Goal: Use online tool/utility: Utilize a website feature to perform a specific function

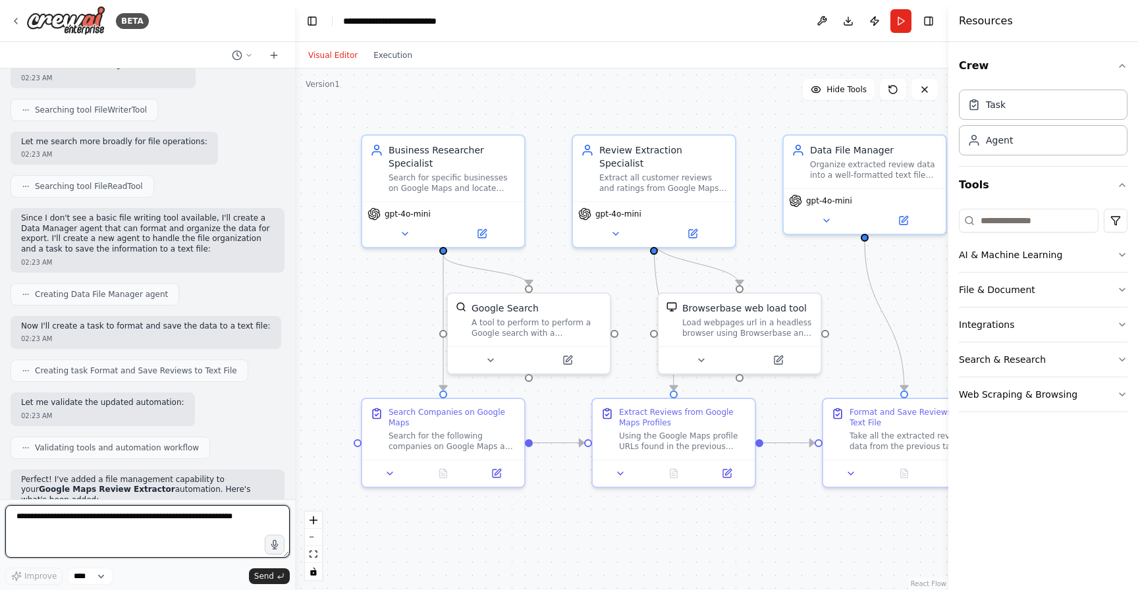
scroll to position [1922, 0]
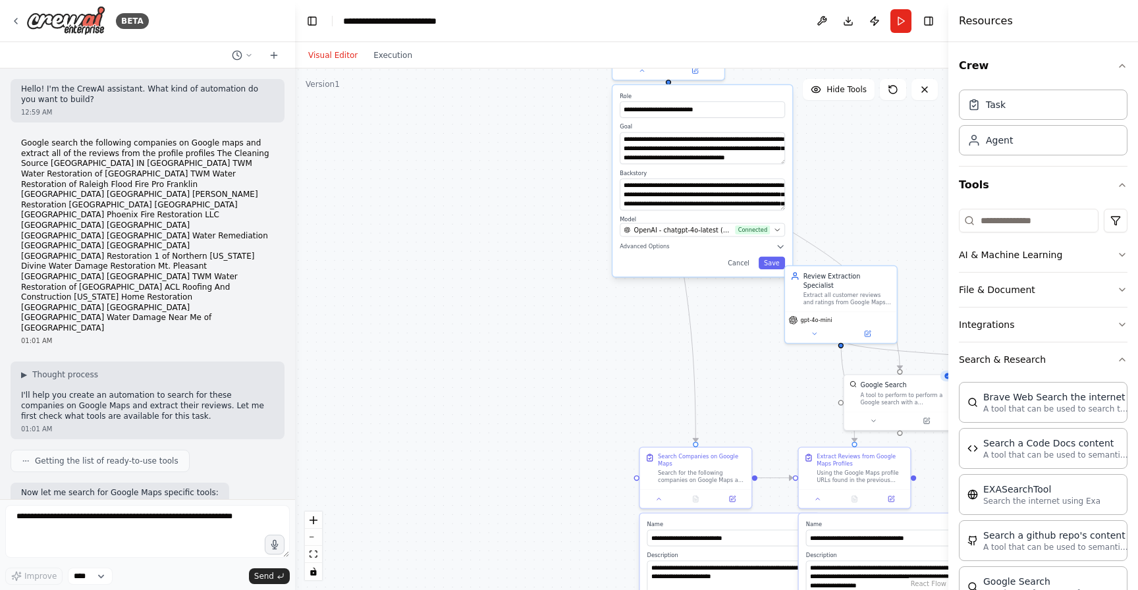
scroll to position [291, 0]
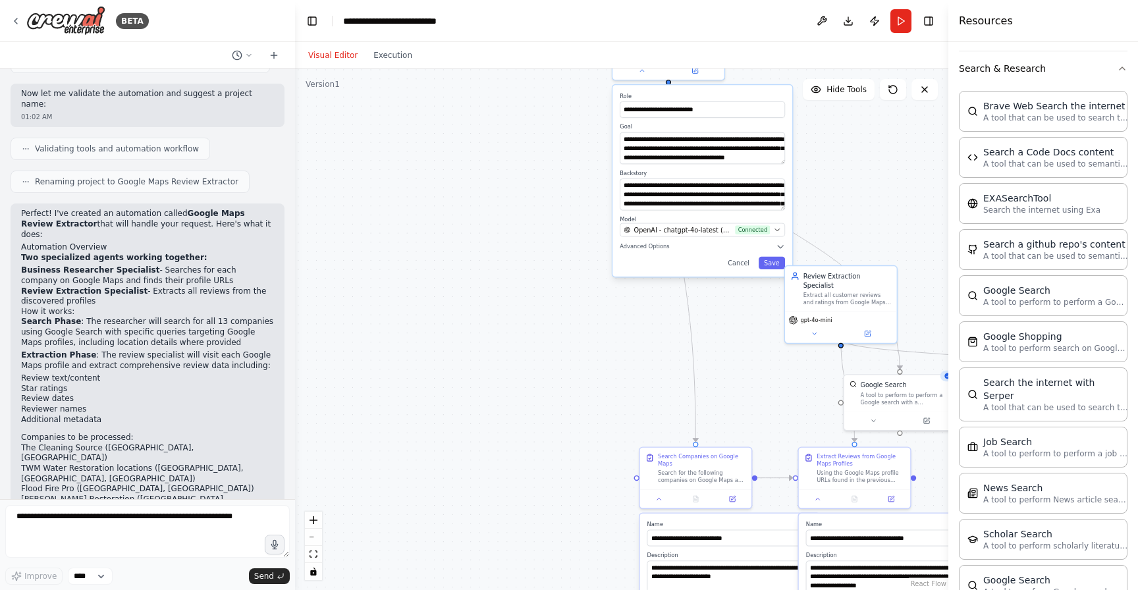
click at [397, 70] on div ".deletable-edge-delete-btn { width: 20px; height: 20px; border: 0px solid #ffff…" at bounding box center [621, 328] width 653 height 521
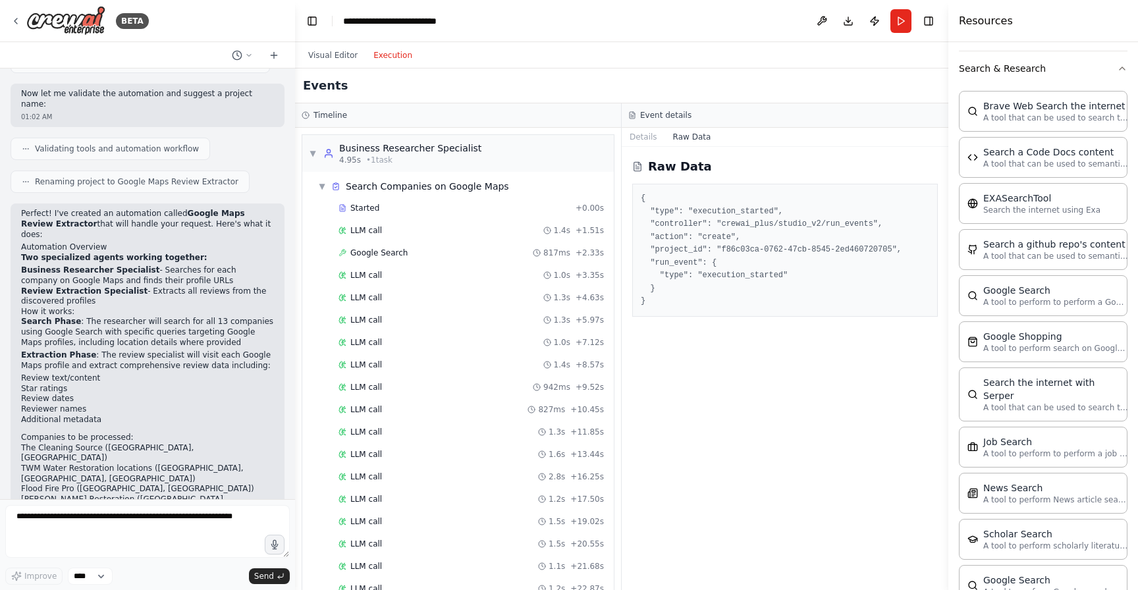
click at [390, 55] on button "Execution" at bounding box center [392, 55] width 55 height 16
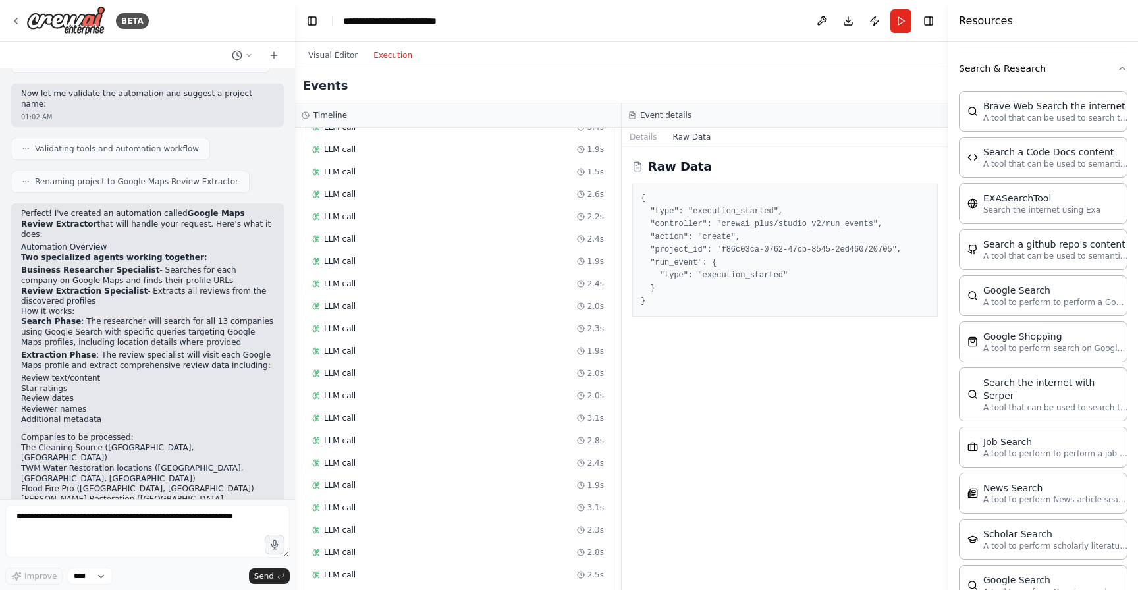
scroll to position [6742, 0]
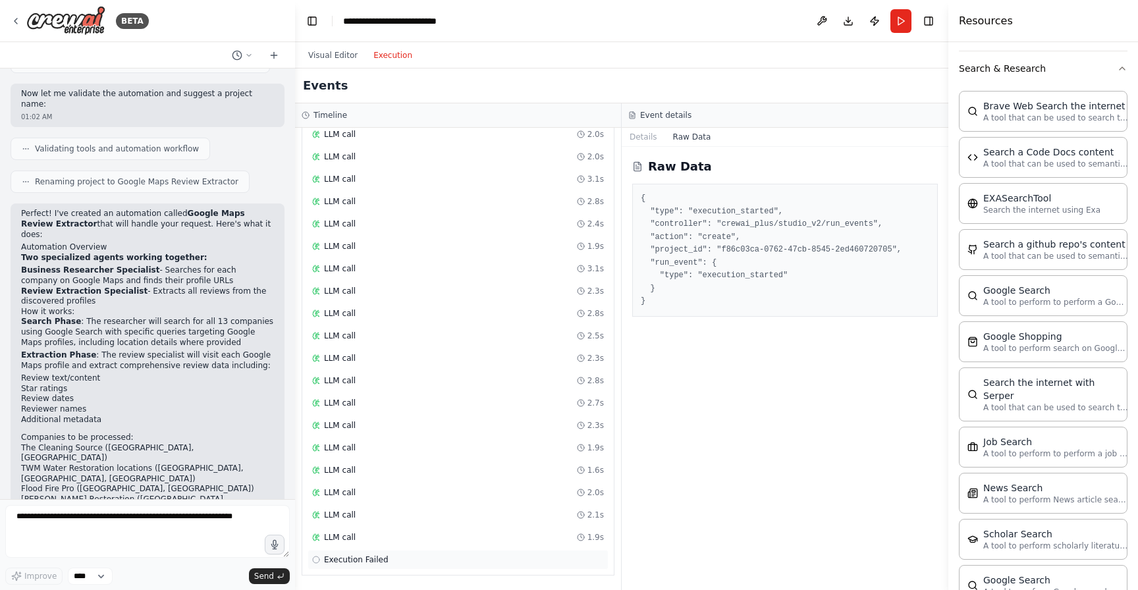
click at [450, 559] on div "Execution Failed" at bounding box center [458, 559] width 292 height 11
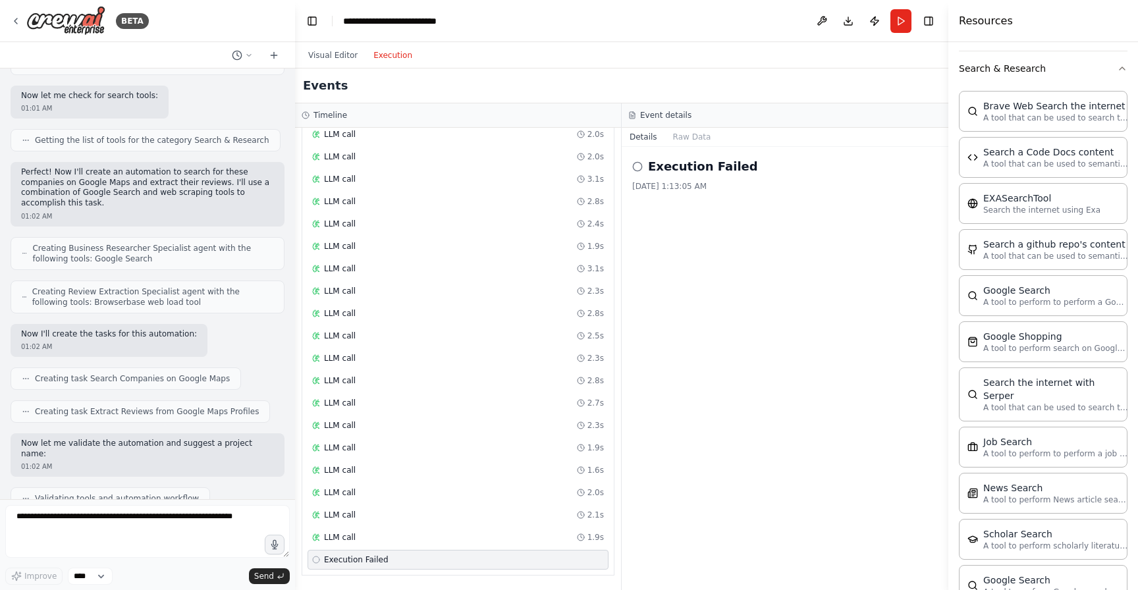
scroll to position [0, 0]
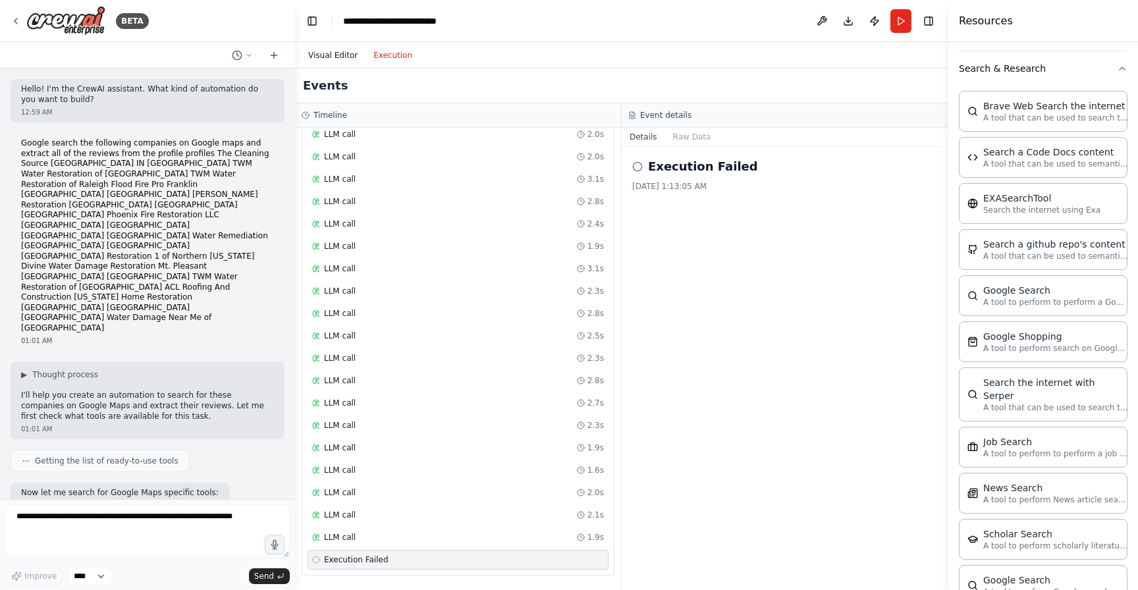
click at [336, 57] on button "Visual Editor" at bounding box center [332, 55] width 65 height 16
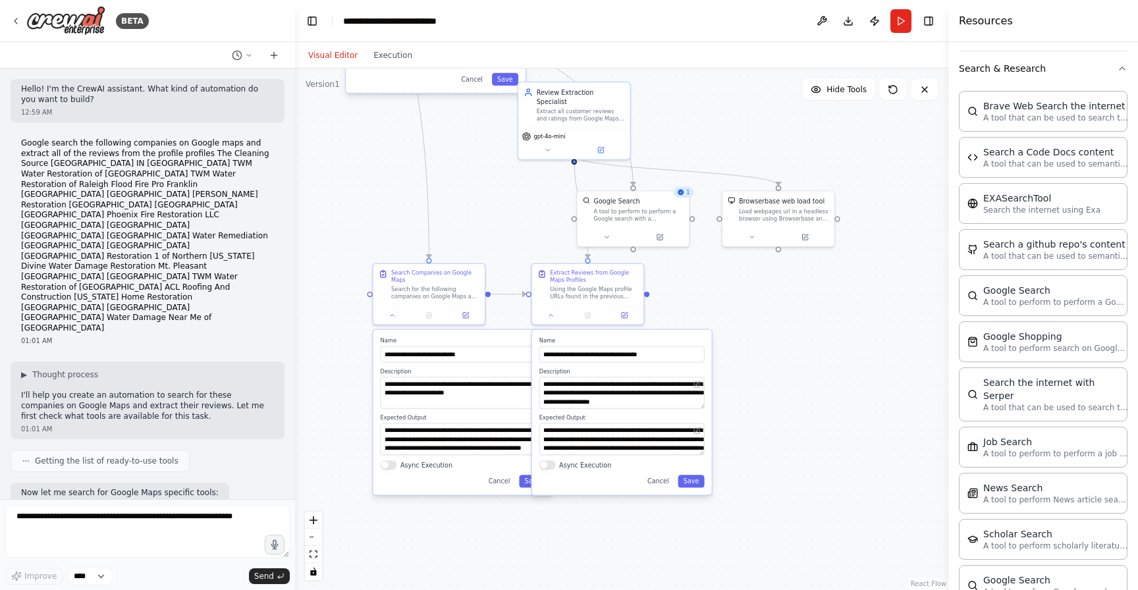
drag, startPoint x: 662, startPoint y: 369, endPoint x: 396, endPoint y: 186, distance: 323.7
click at [396, 186] on div ".deletable-edge-delete-btn { width: 20px; height: 20px; border: 0px solid #ffff…" at bounding box center [621, 328] width 653 height 521
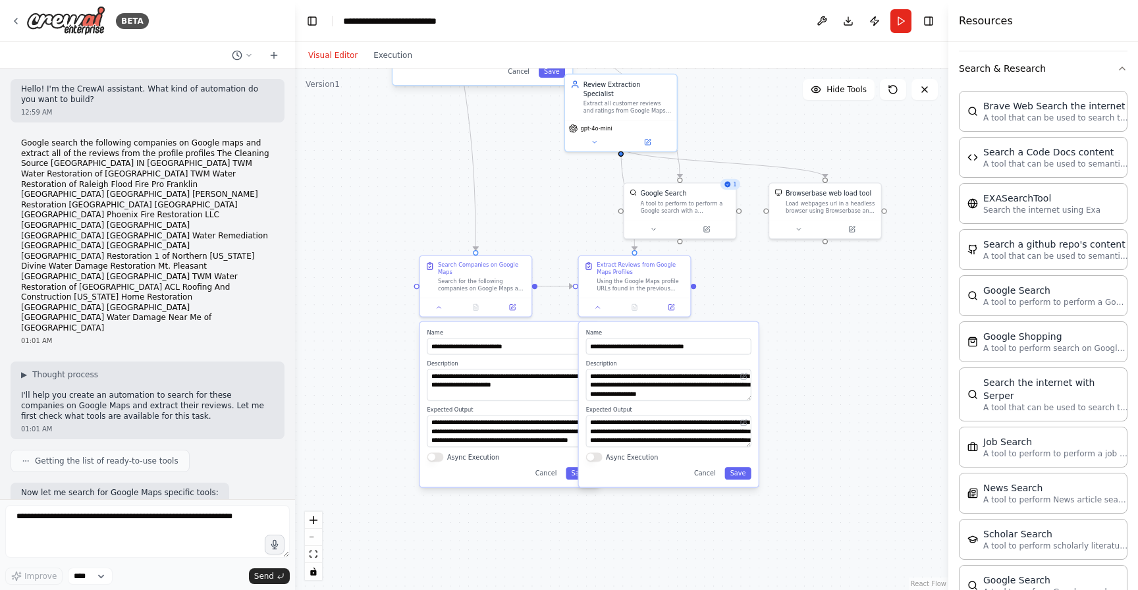
drag, startPoint x: 799, startPoint y: 334, endPoint x: 867, endPoint y: 325, distance: 68.4
click at [867, 325] on div ".deletable-edge-delete-btn { width: 20px; height: 20px; border: 0px solid #ffff…" at bounding box center [621, 328] width 653 height 521
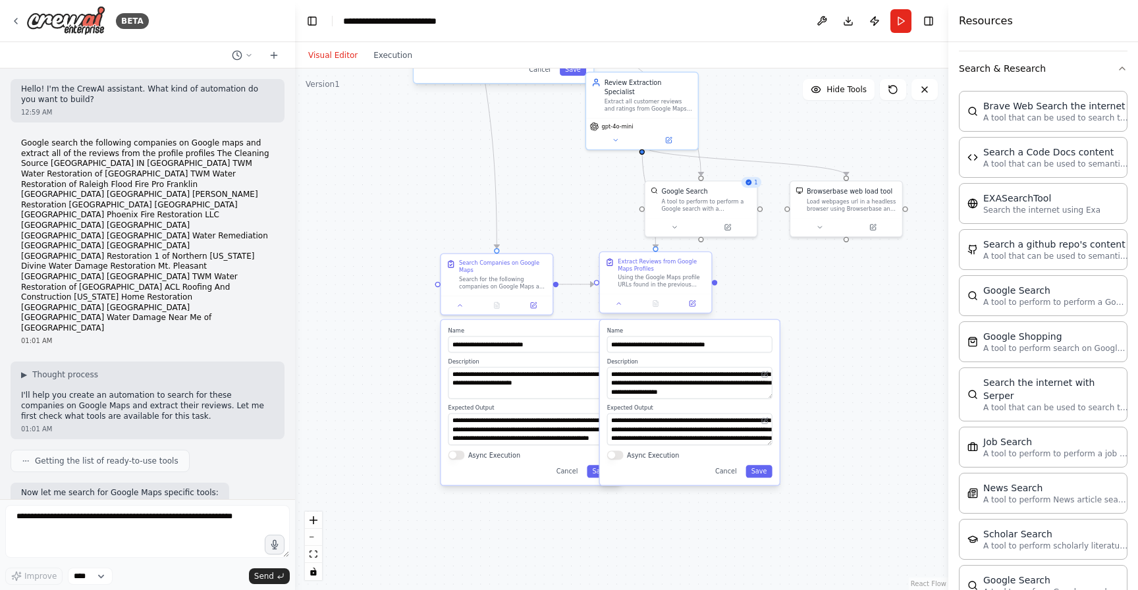
click at [672, 282] on div "Using the Google Maps profile URLs found in the previous task, visit each busin…" at bounding box center [661, 281] width 88 height 14
click at [926, 26] on button "Toggle Right Sidebar" at bounding box center [928, 21] width 18 height 18
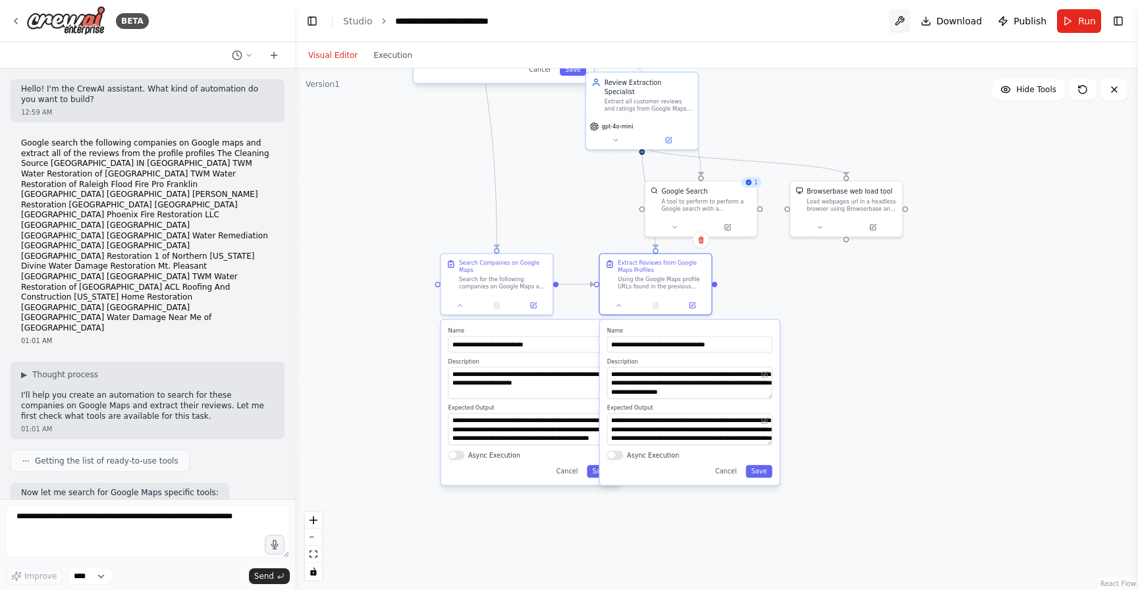
click at [908, 22] on button at bounding box center [899, 21] width 21 height 24
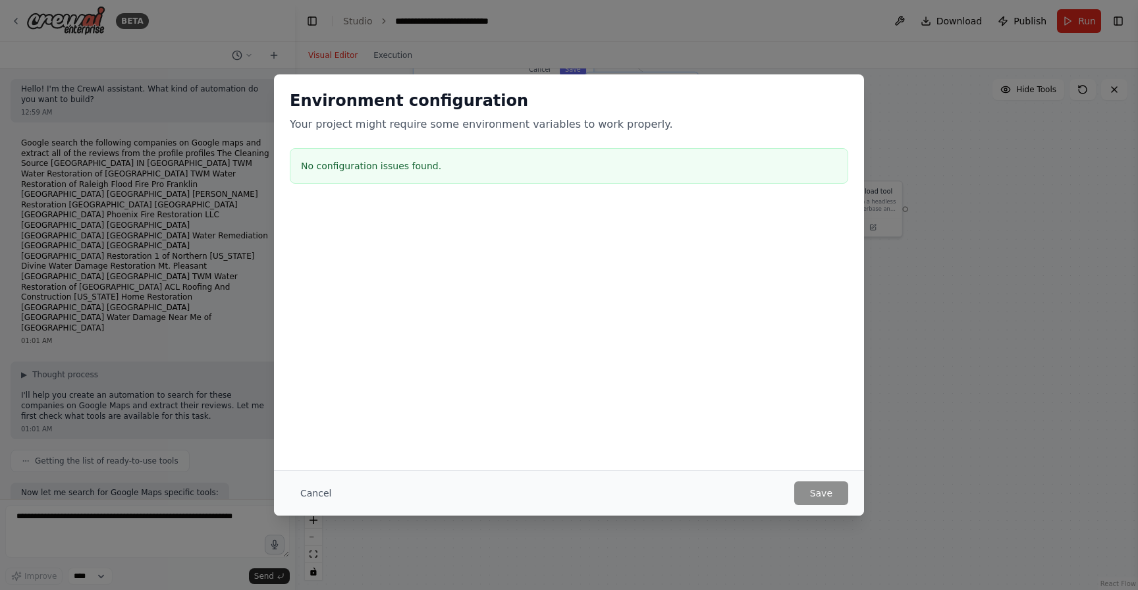
click at [285, 483] on div "Cancel Save" at bounding box center [569, 492] width 590 height 45
click at [299, 488] on button "Cancel" at bounding box center [316, 493] width 52 height 24
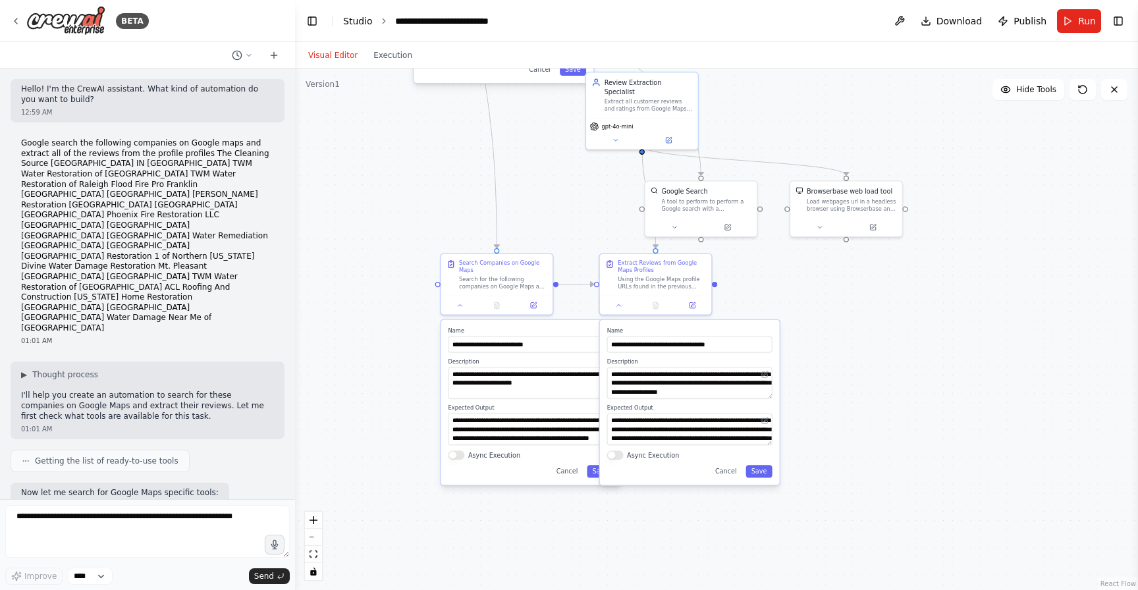
click at [352, 22] on link "Studio" at bounding box center [358, 21] width 30 height 11
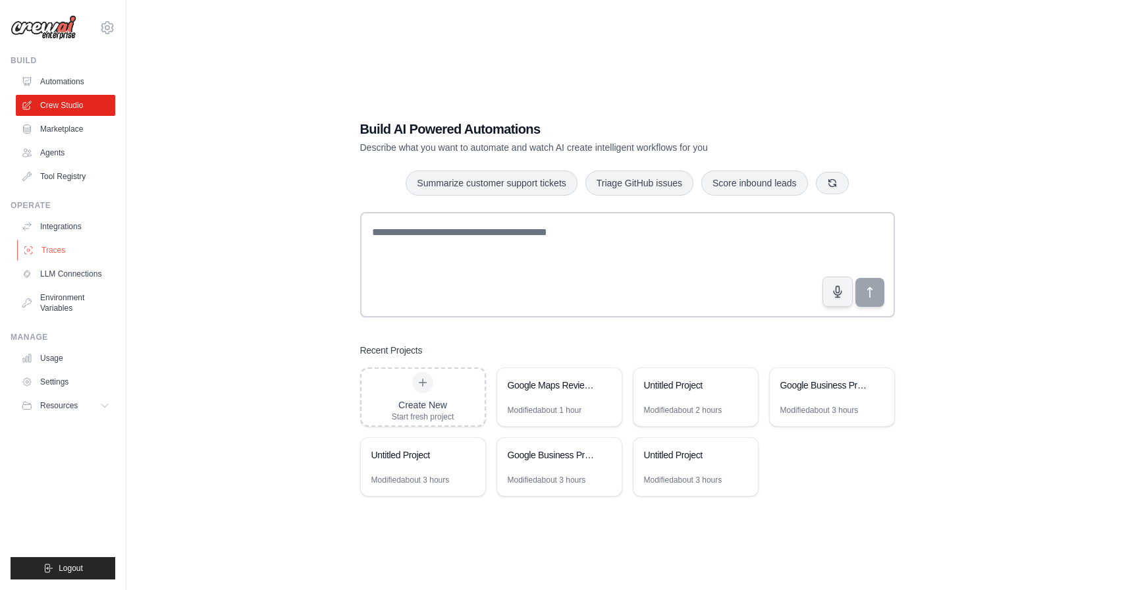
click at [63, 245] on link "Traces" at bounding box center [66, 250] width 99 height 21
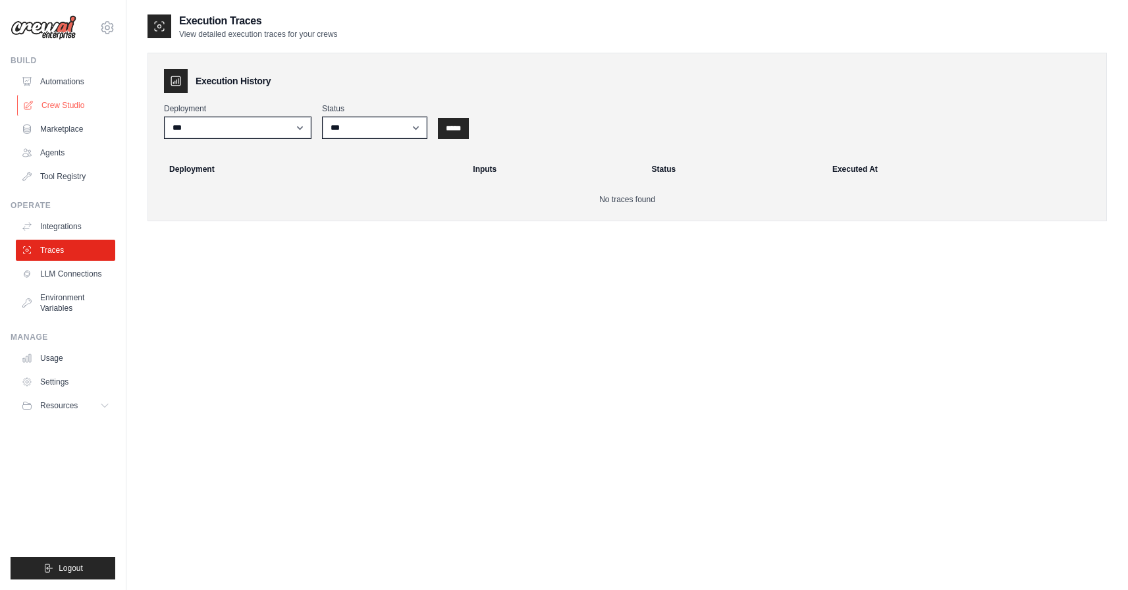
click at [65, 103] on link "Crew Studio" at bounding box center [66, 105] width 99 height 21
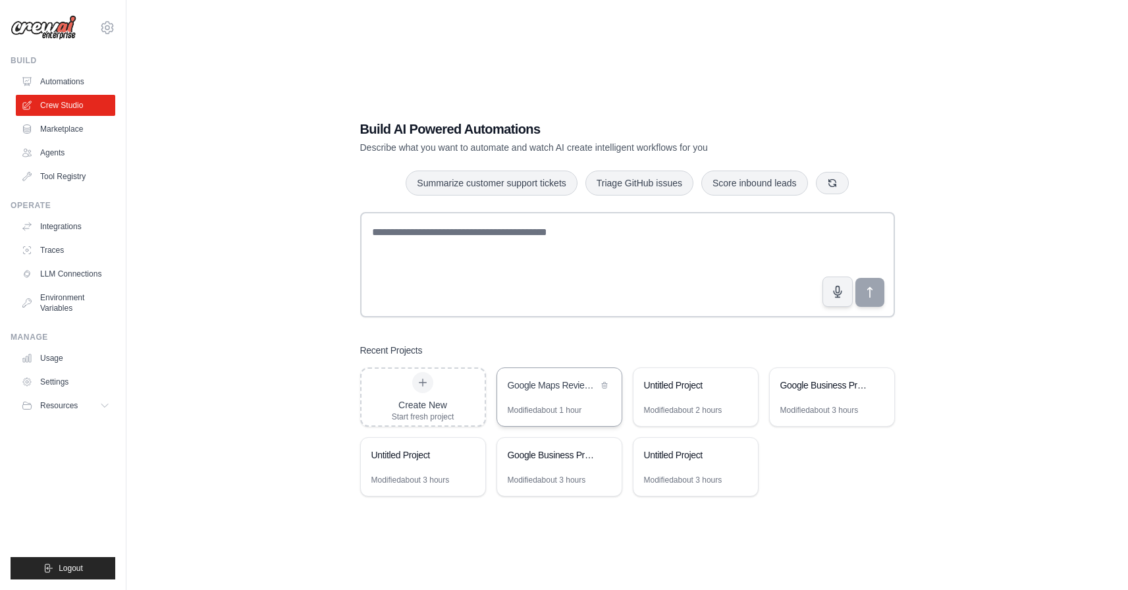
click at [528, 379] on div "Google Maps Review Extractor" at bounding box center [553, 385] width 90 height 13
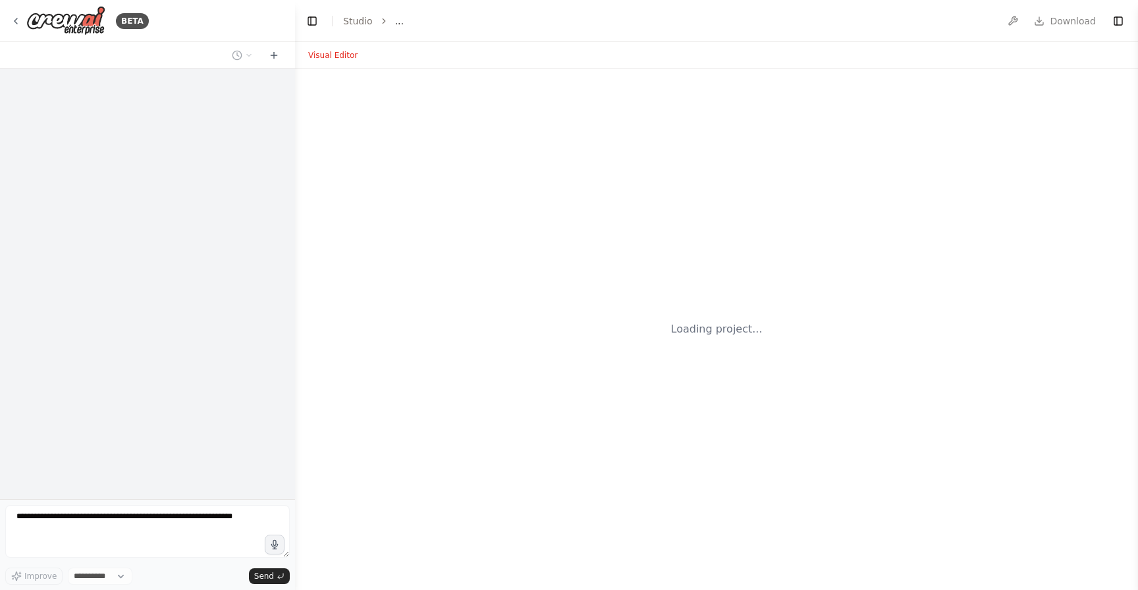
select select "****"
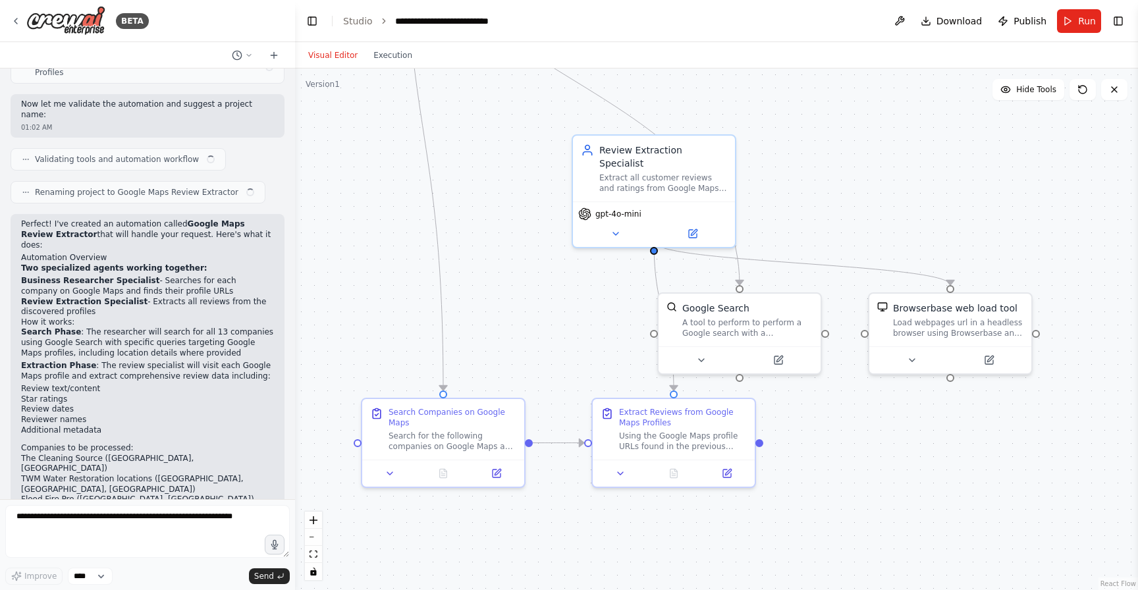
scroll to position [1064, 0]
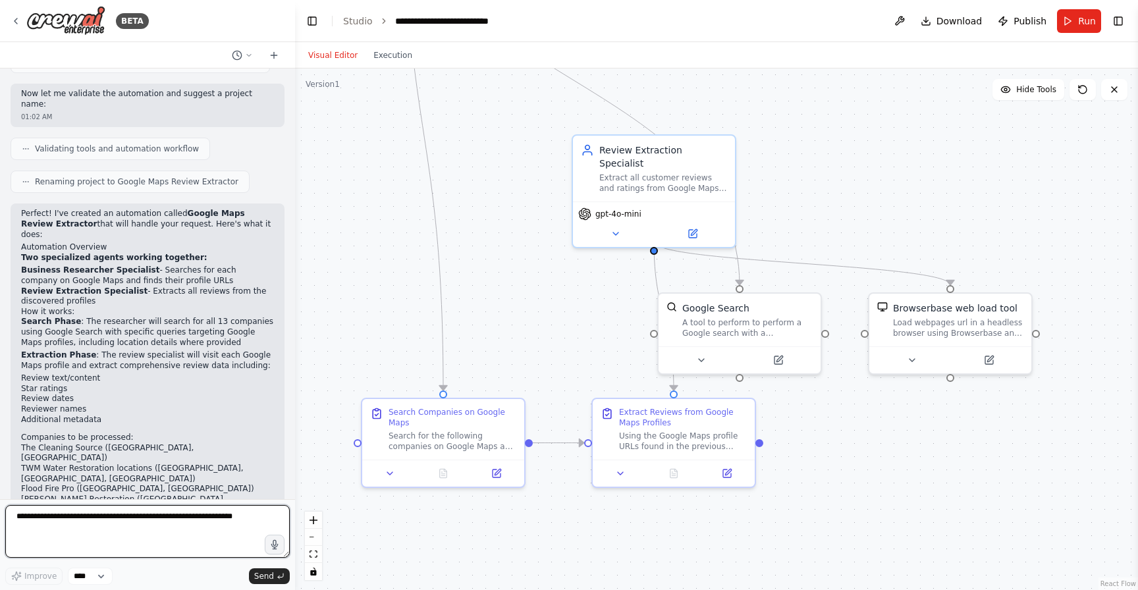
click at [134, 515] on textarea at bounding box center [147, 531] width 284 height 53
type textarea "**********"
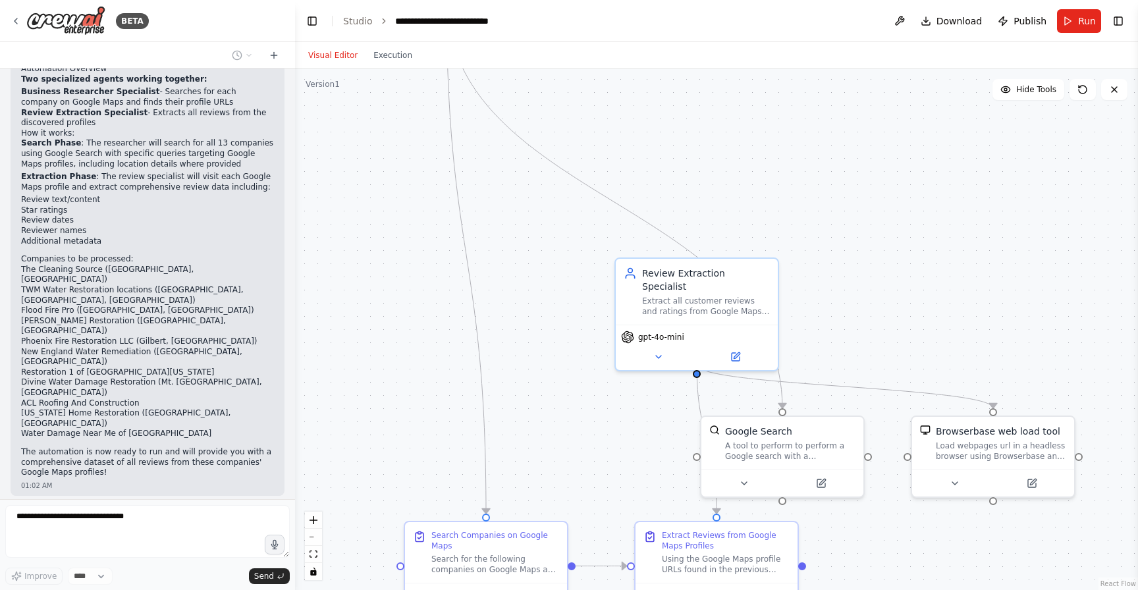
scroll to position [1253, 0]
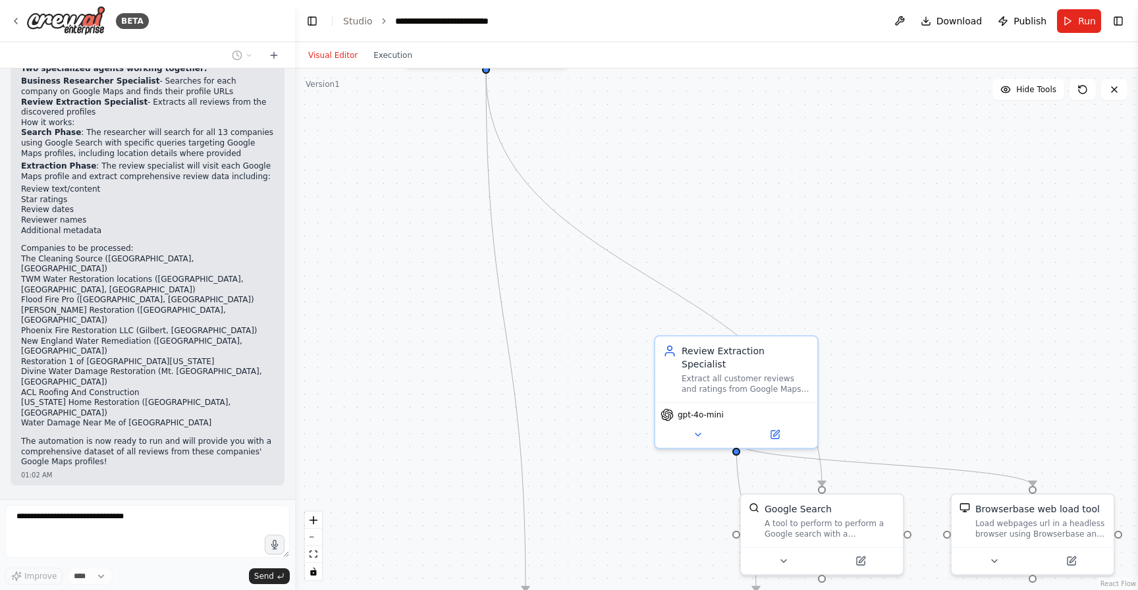
drag, startPoint x: 459, startPoint y: 303, endPoint x: 541, endPoint y: 504, distance: 216.7
click at [541, 504] on div ".deletable-edge-delete-btn { width: 20px; height: 20px; border: 0px solid #ffff…" at bounding box center [716, 328] width 843 height 521
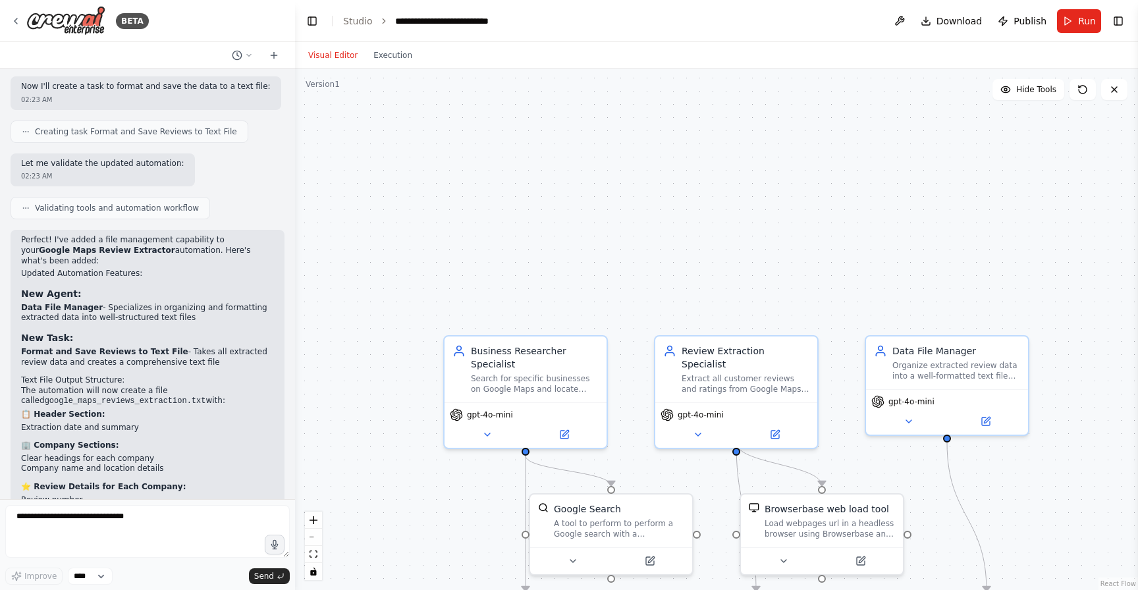
scroll to position [2185, 0]
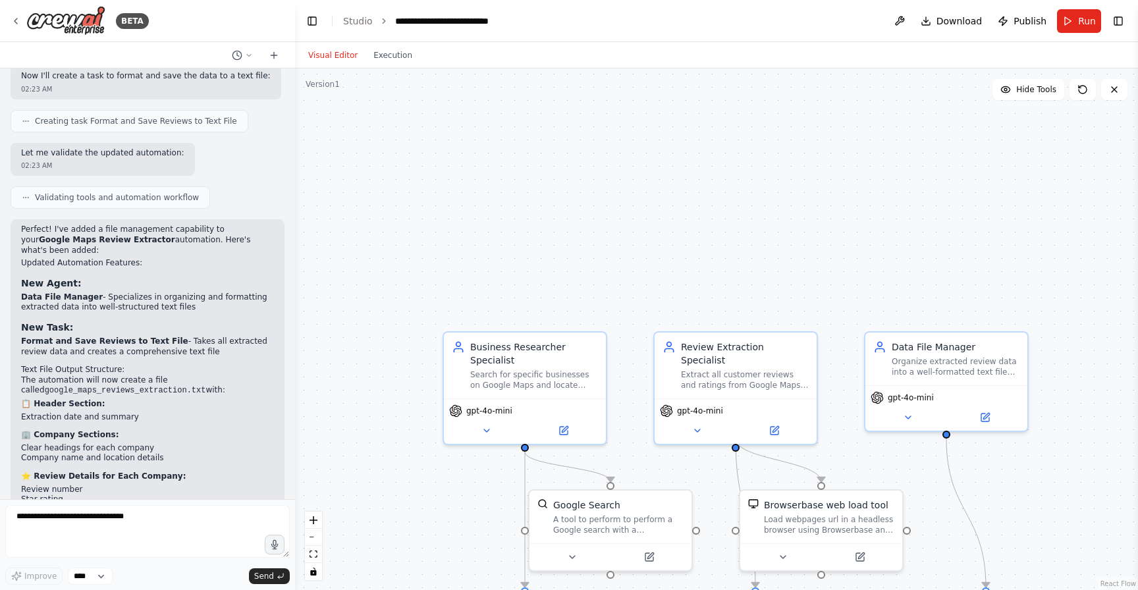
drag, startPoint x: 1047, startPoint y: 262, endPoint x: 976, endPoint y: 173, distance: 113.4
click at [999, 168] on div ".deletable-edge-delete-btn { width: 20px; height: 20px; border: 0px solid #ffff…" at bounding box center [716, 328] width 843 height 521
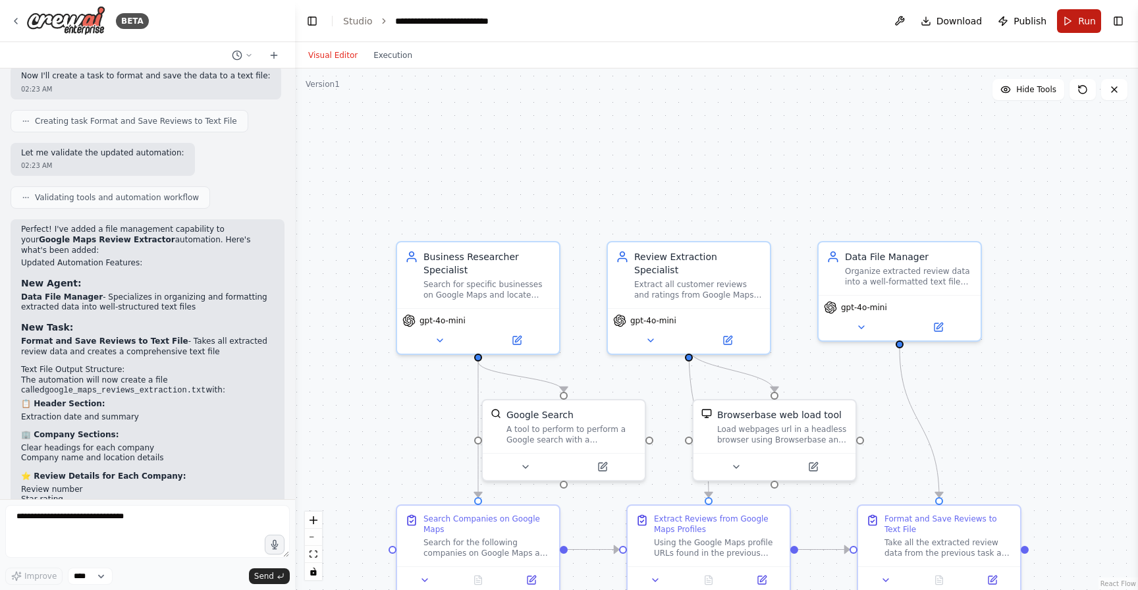
click at [1072, 24] on button "Run" at bounding box center [1079, 21] width 44 height 24
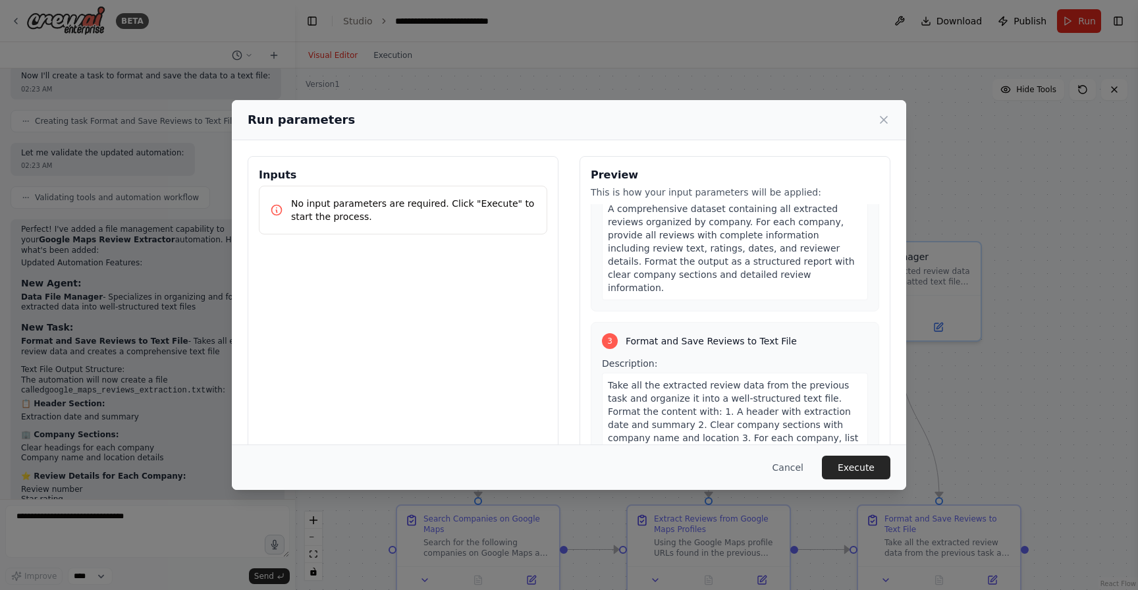
scroll to position [721, 0]
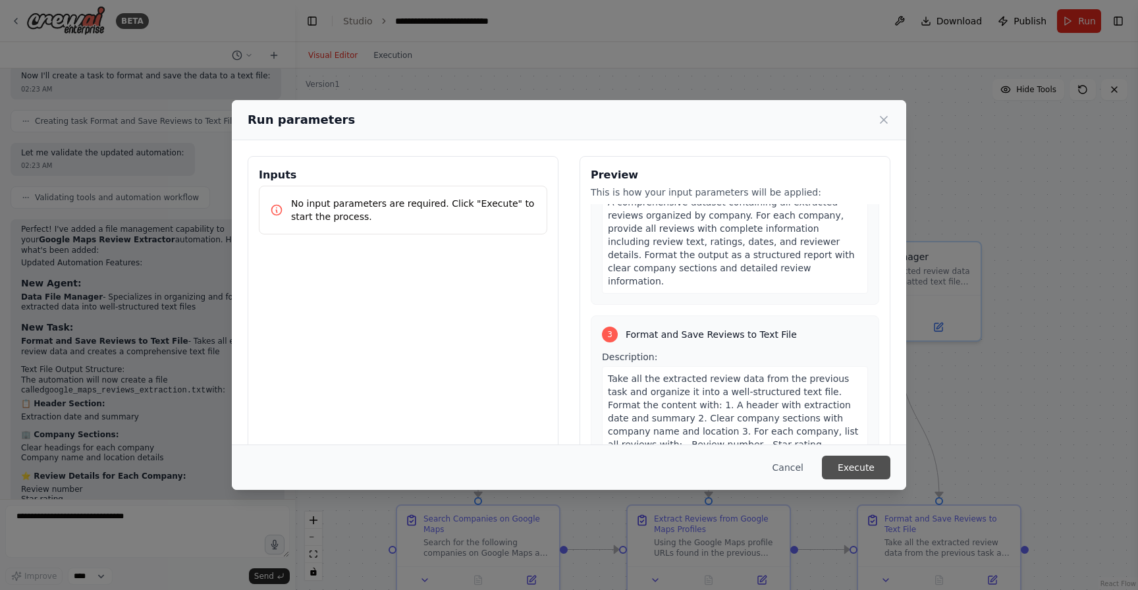
click at [847, 466] on button "Execute" at bounding box center [856, 468] width 68 height 24
